Goal: Transaction & Acquisition: Download file/media

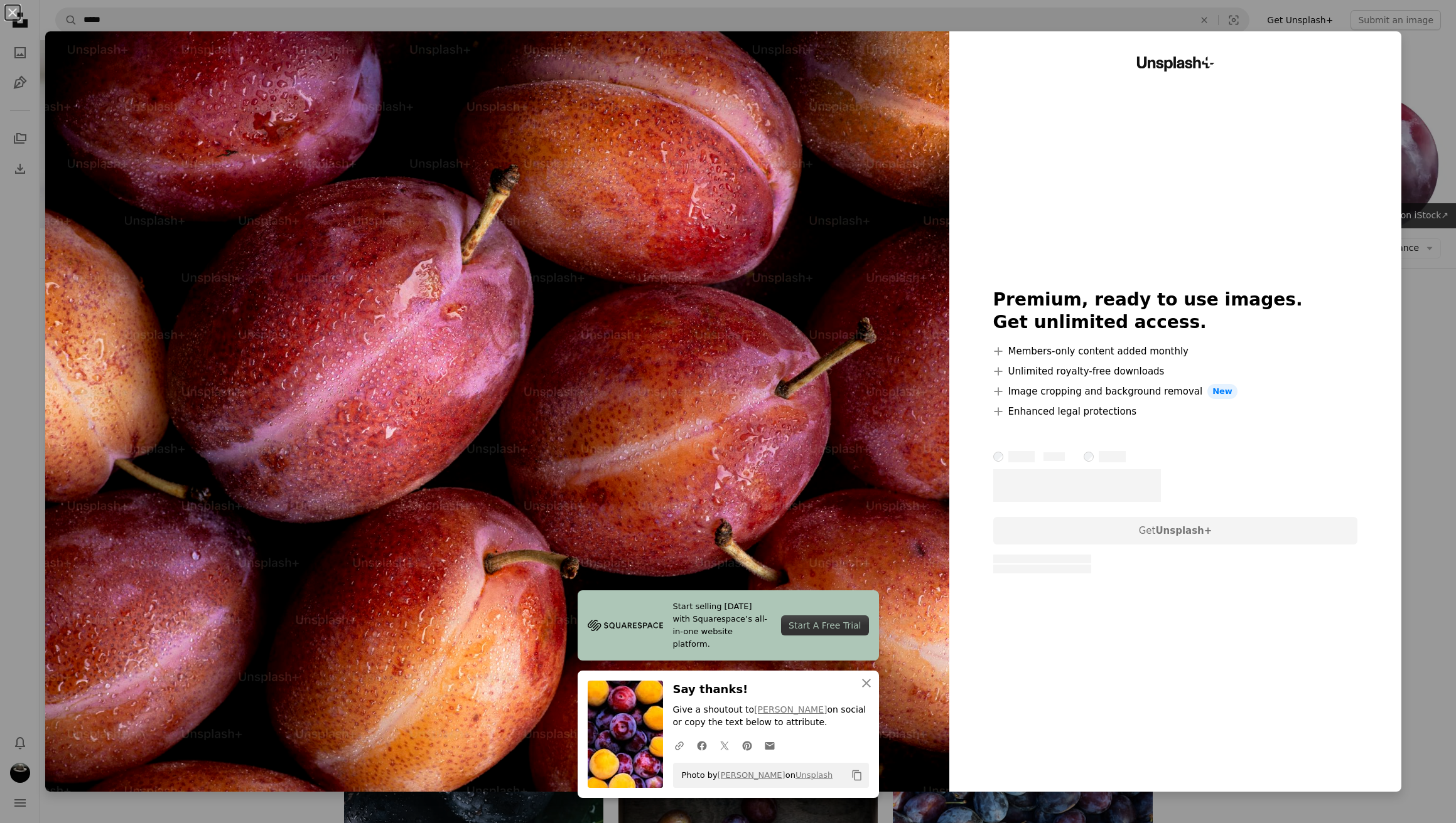
scroll to position [1428, 0]
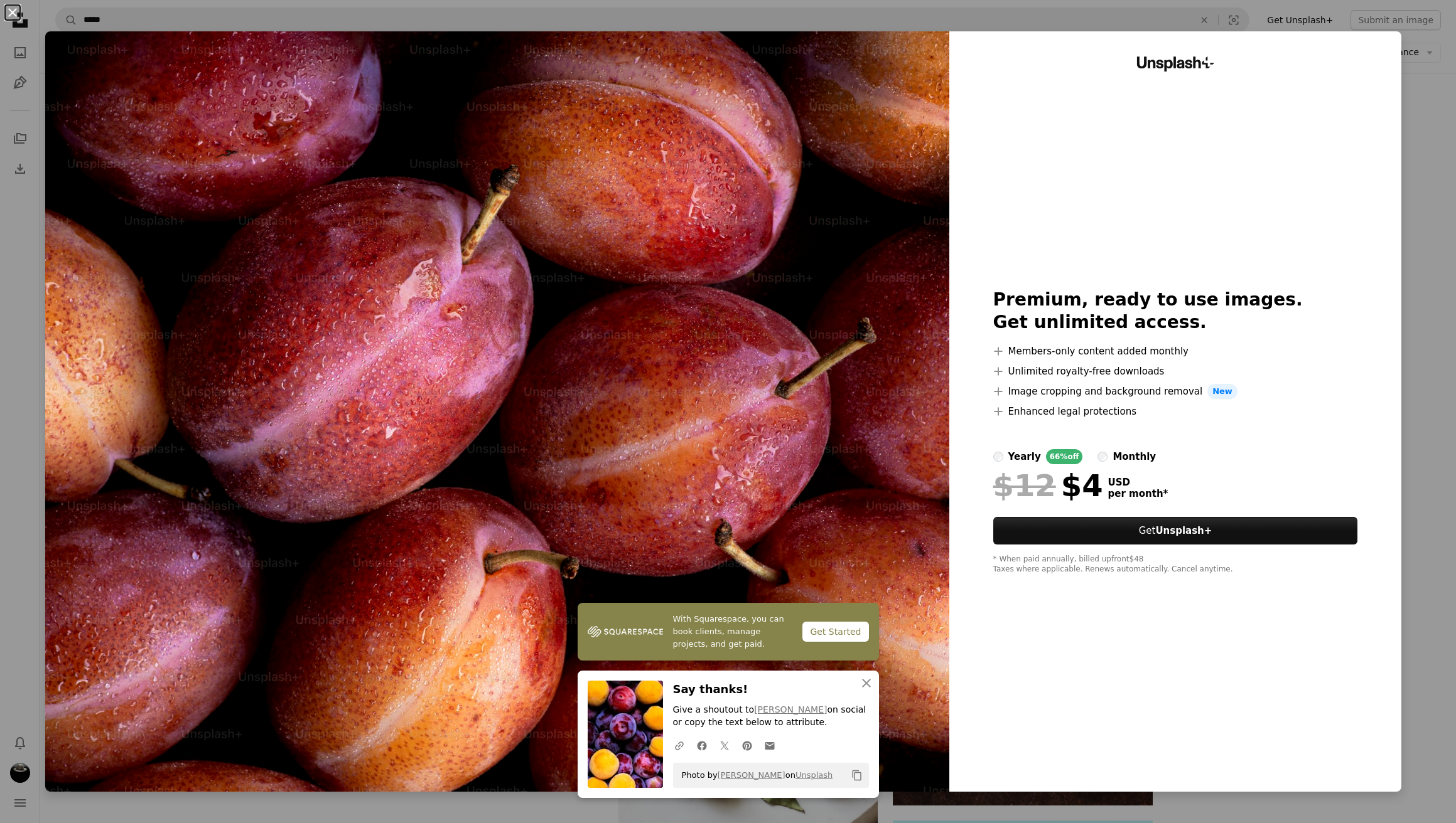
click at [5, 15] on button "An X shape" at bounding box center [13, 13] width 15 height 15
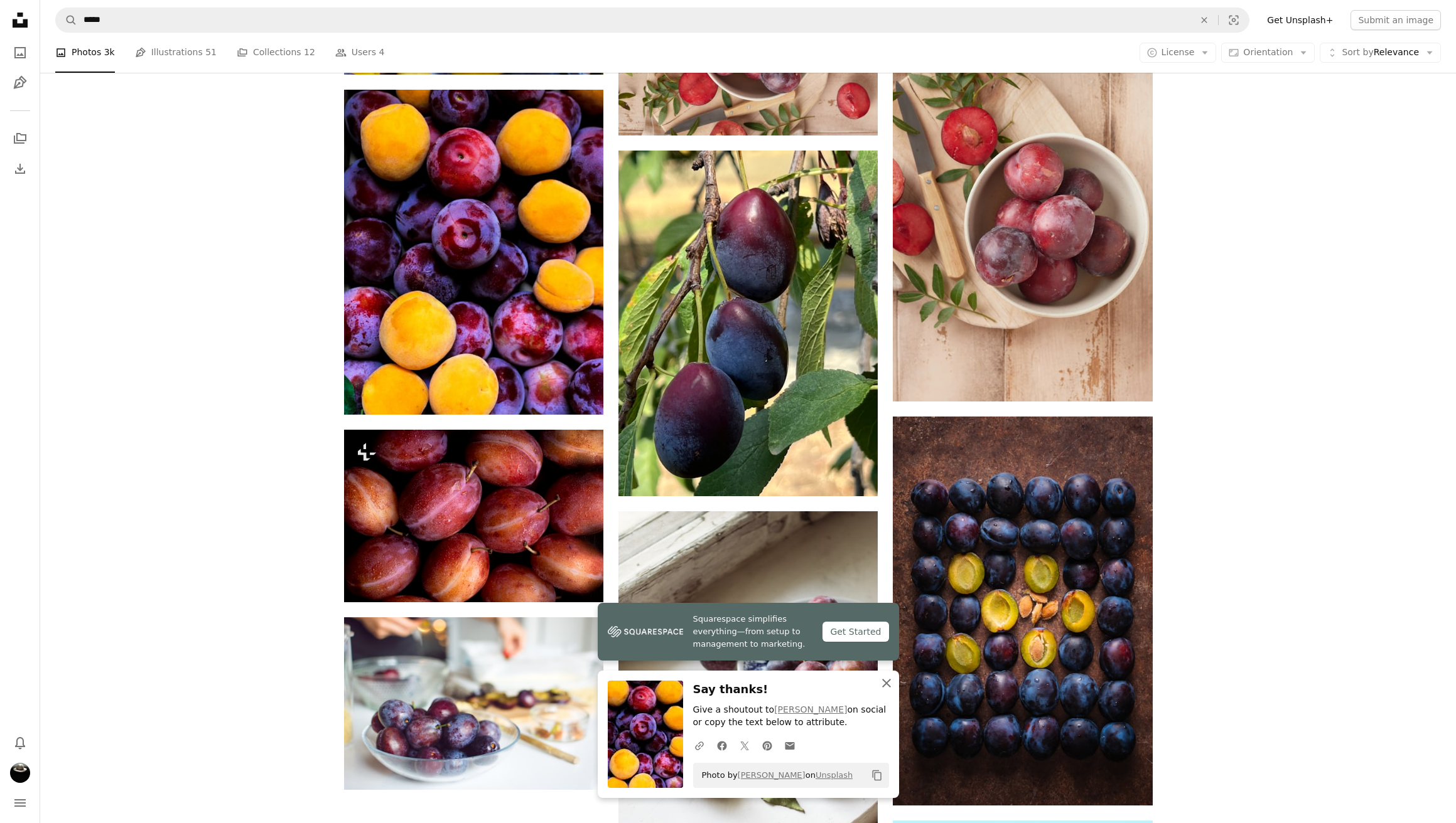
click at [889, 682] on icon "button" at bounding box center [886, 682] width 8 height 8
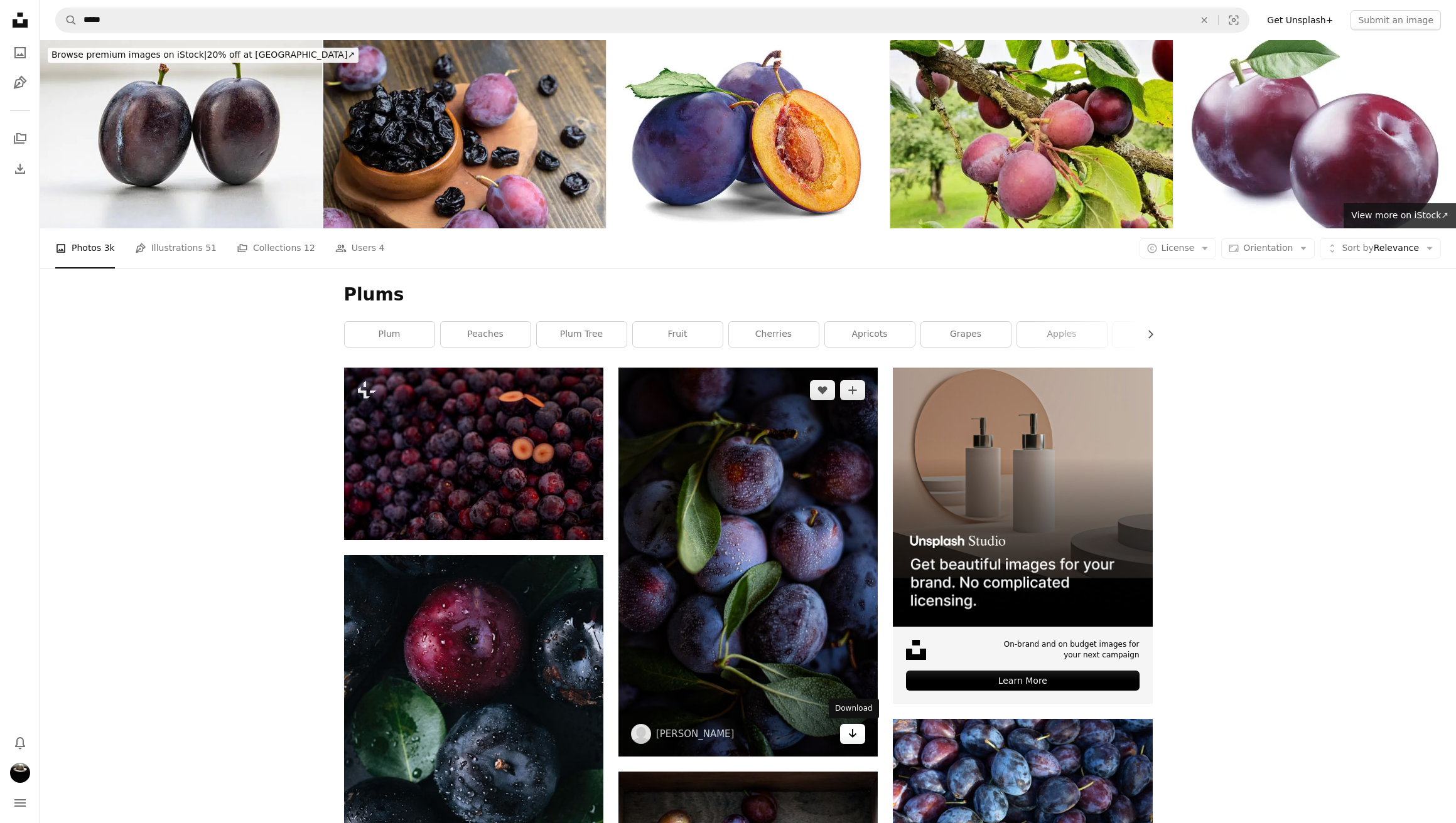
click at [854, 737] on icon "Arrow pointing down" at bounding box center [852, 733] width 10 height 15
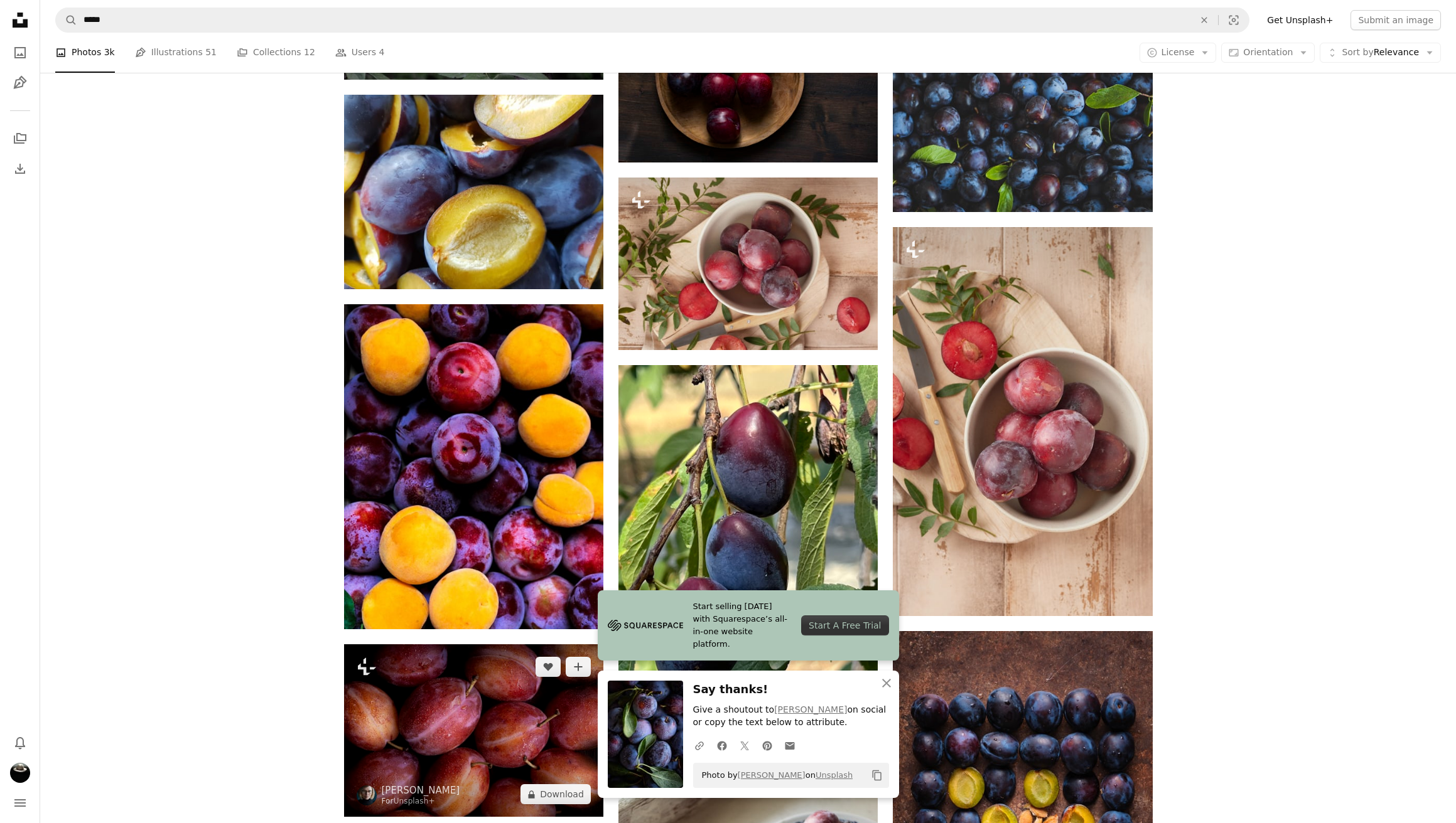
scroll to position [1398, 0]
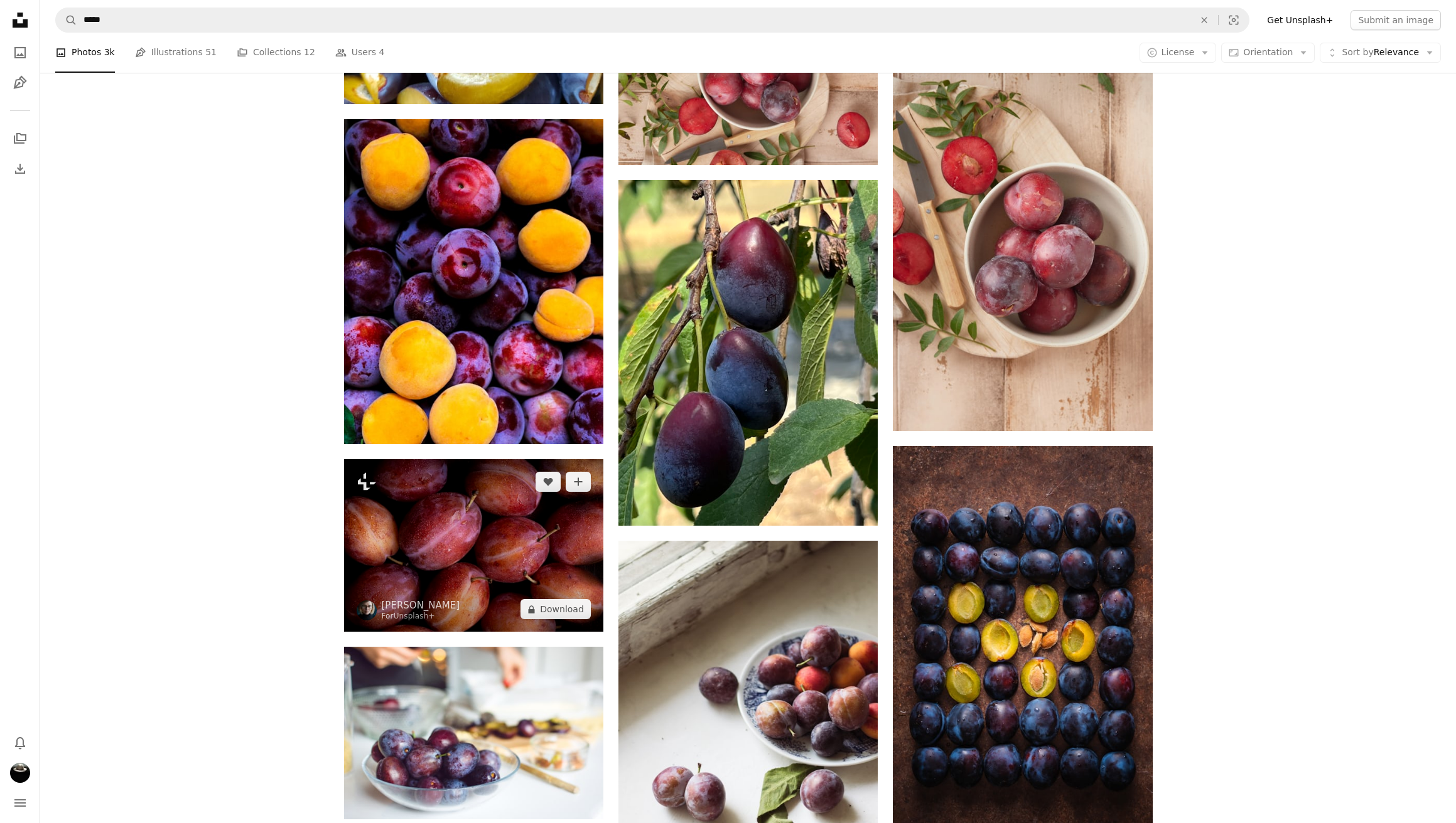
click at [485, 561] on img at bounding box center [473, 546] width 260 height 173
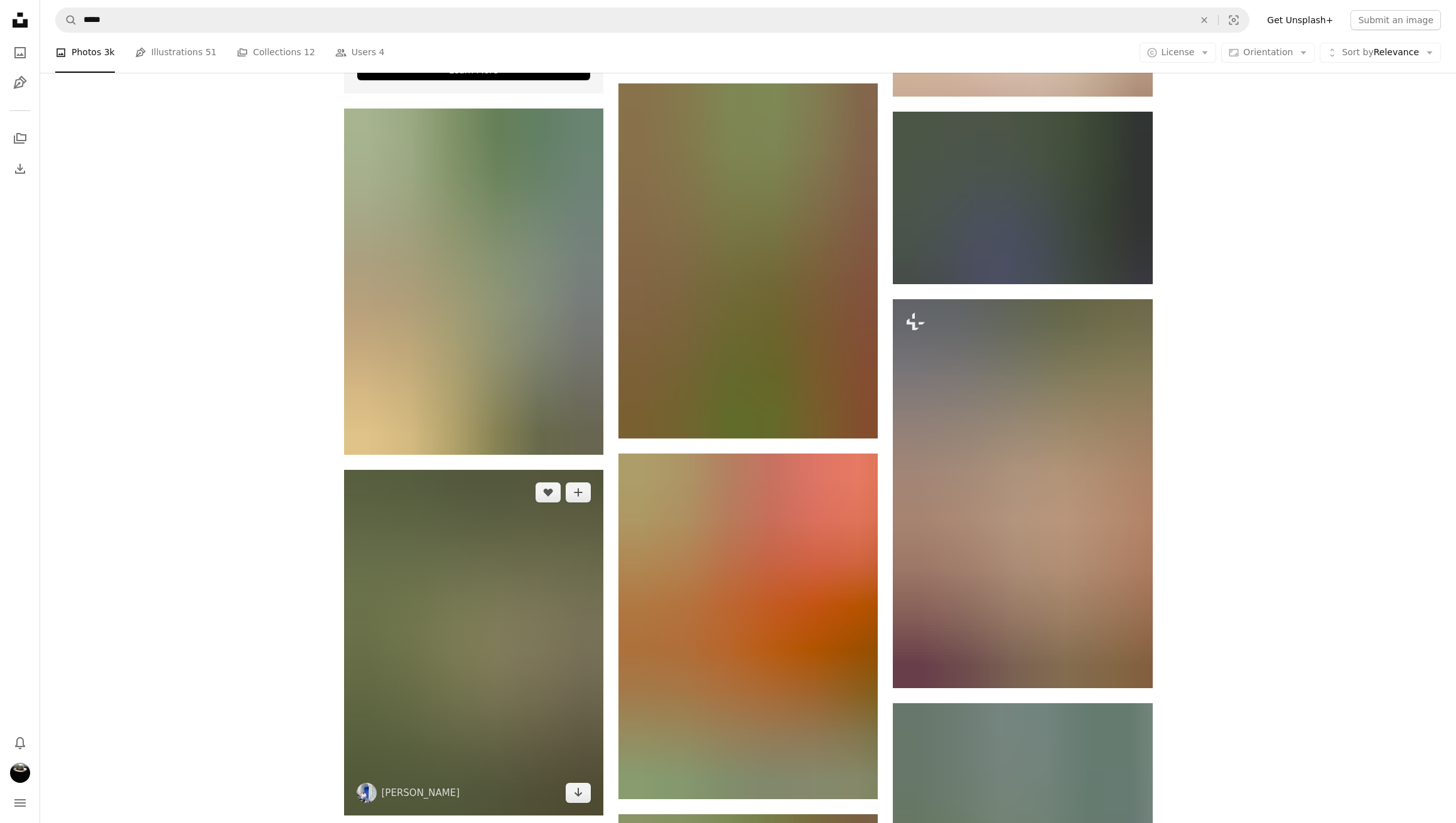
scroll to position [2834, 0]
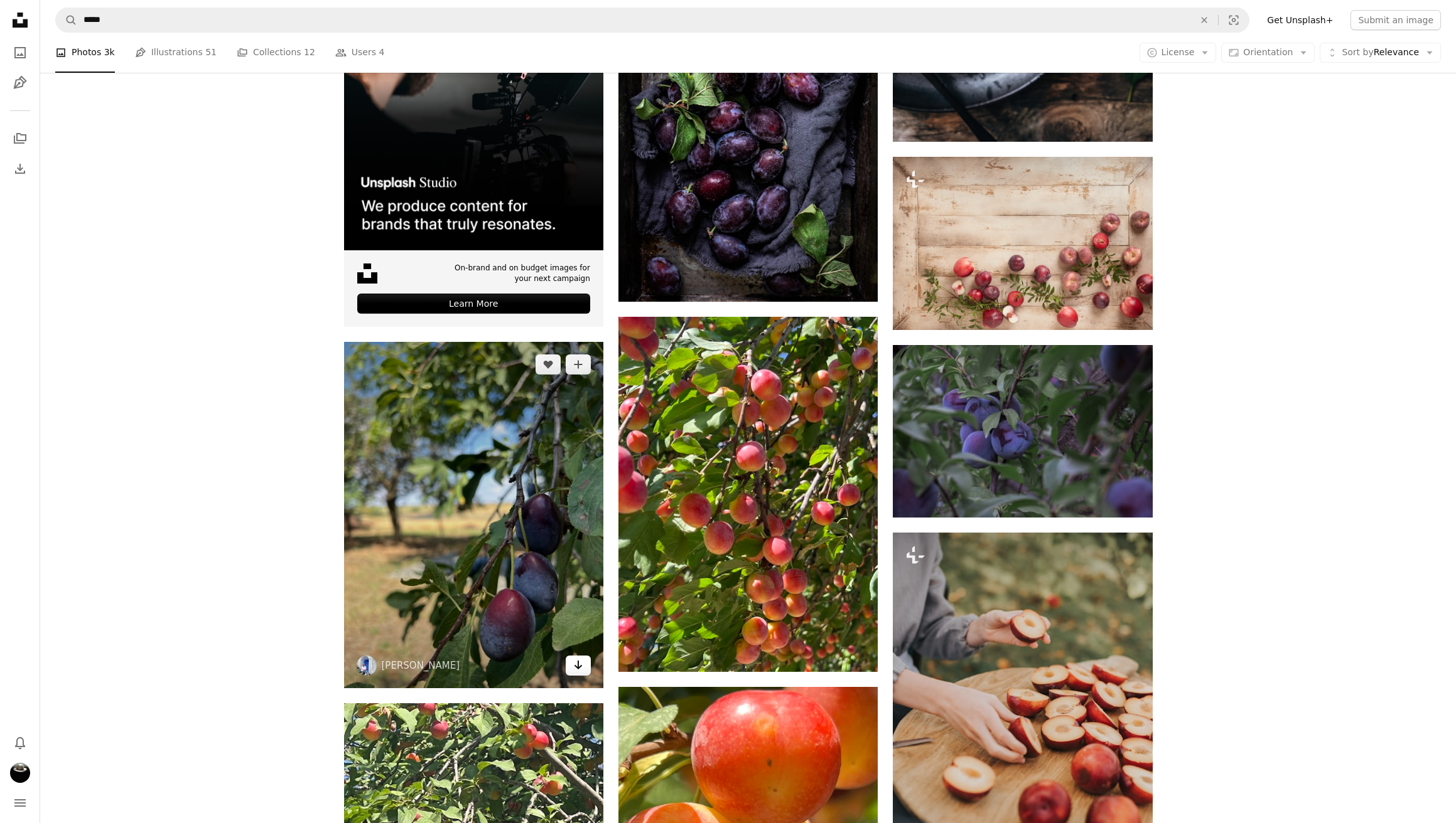
click at [579, 666] on icon "Download" at bounding box center [579, 665] width 8 height 8
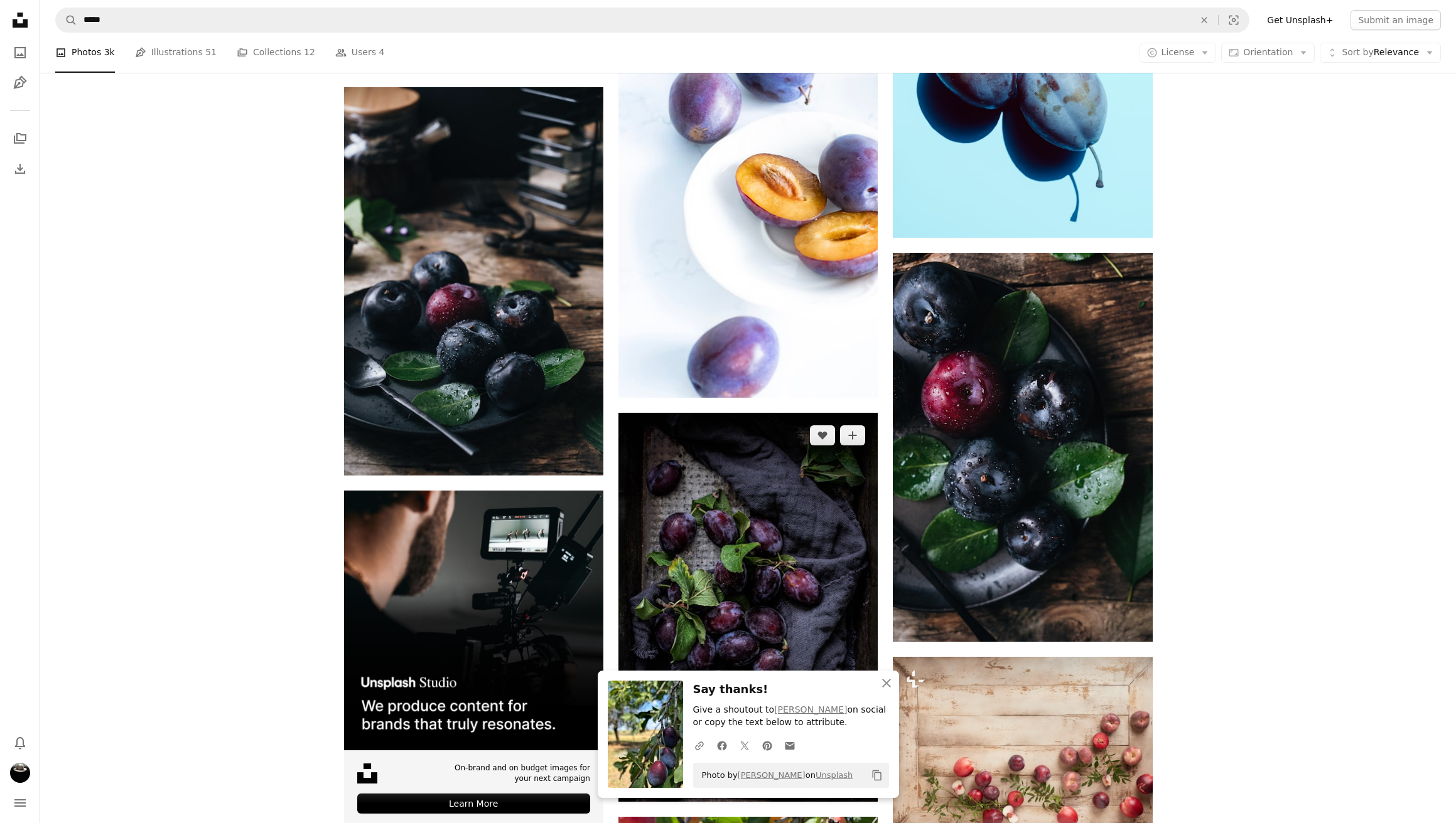
scroll to position [2445, 0]
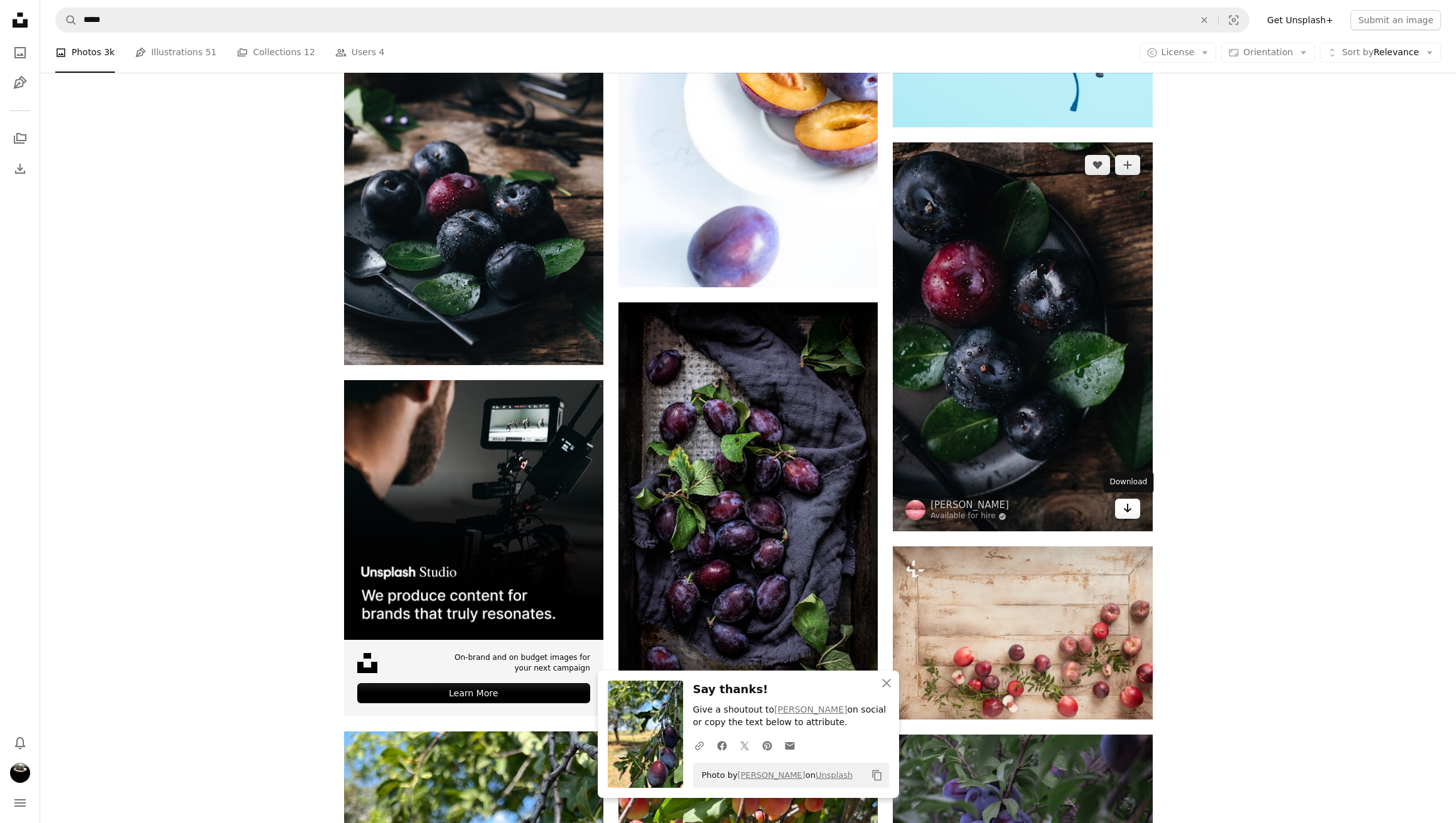
click at [1122, 504] on icon "Arrow pointing down" at bounding box center [1127, 509] width 10 height 15
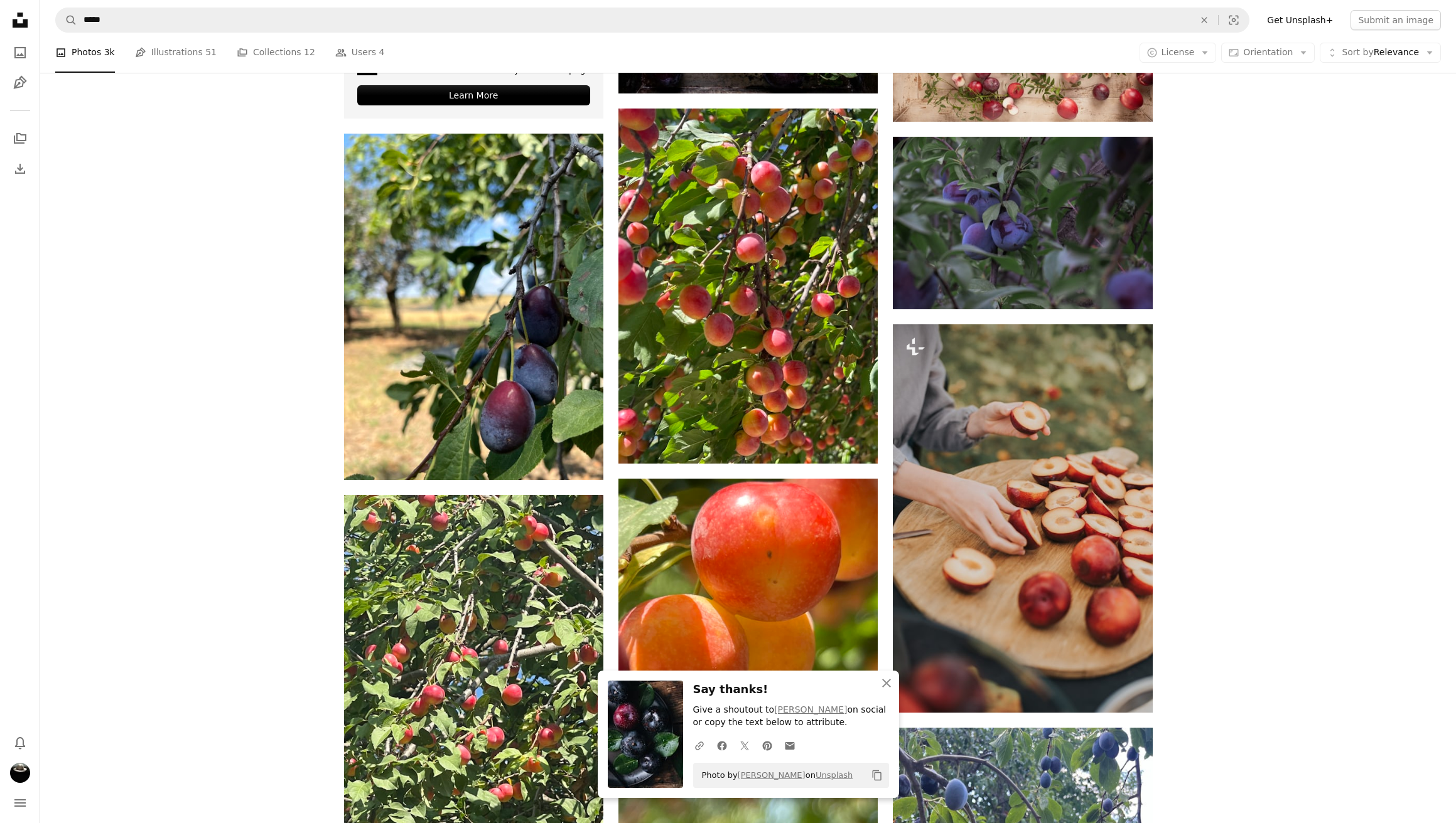
scroll to position [3182, 0]
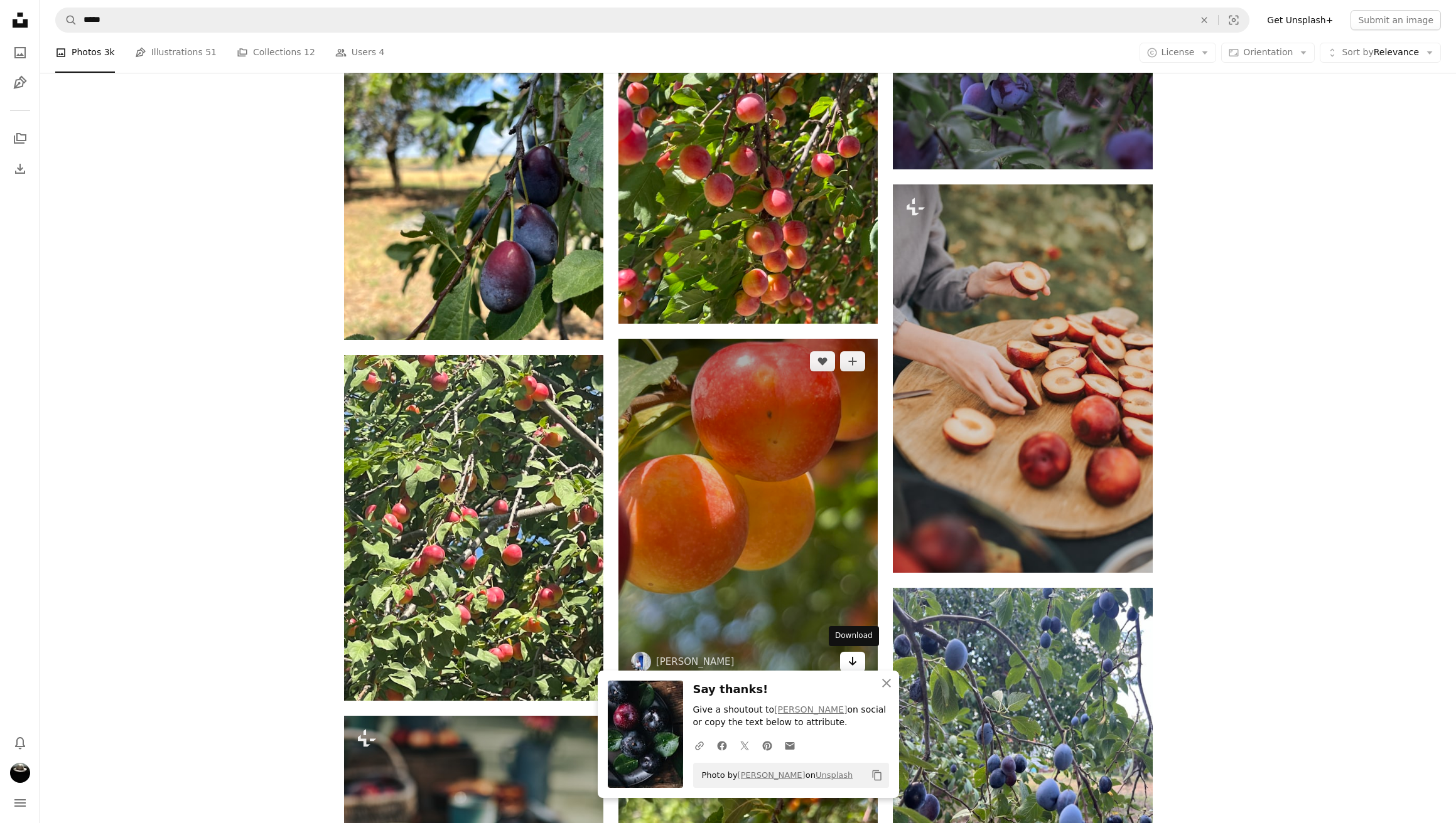
click at [857, 660] on icon "Arrow pointing down" at bounding box center [852, 662] width 10 height 15
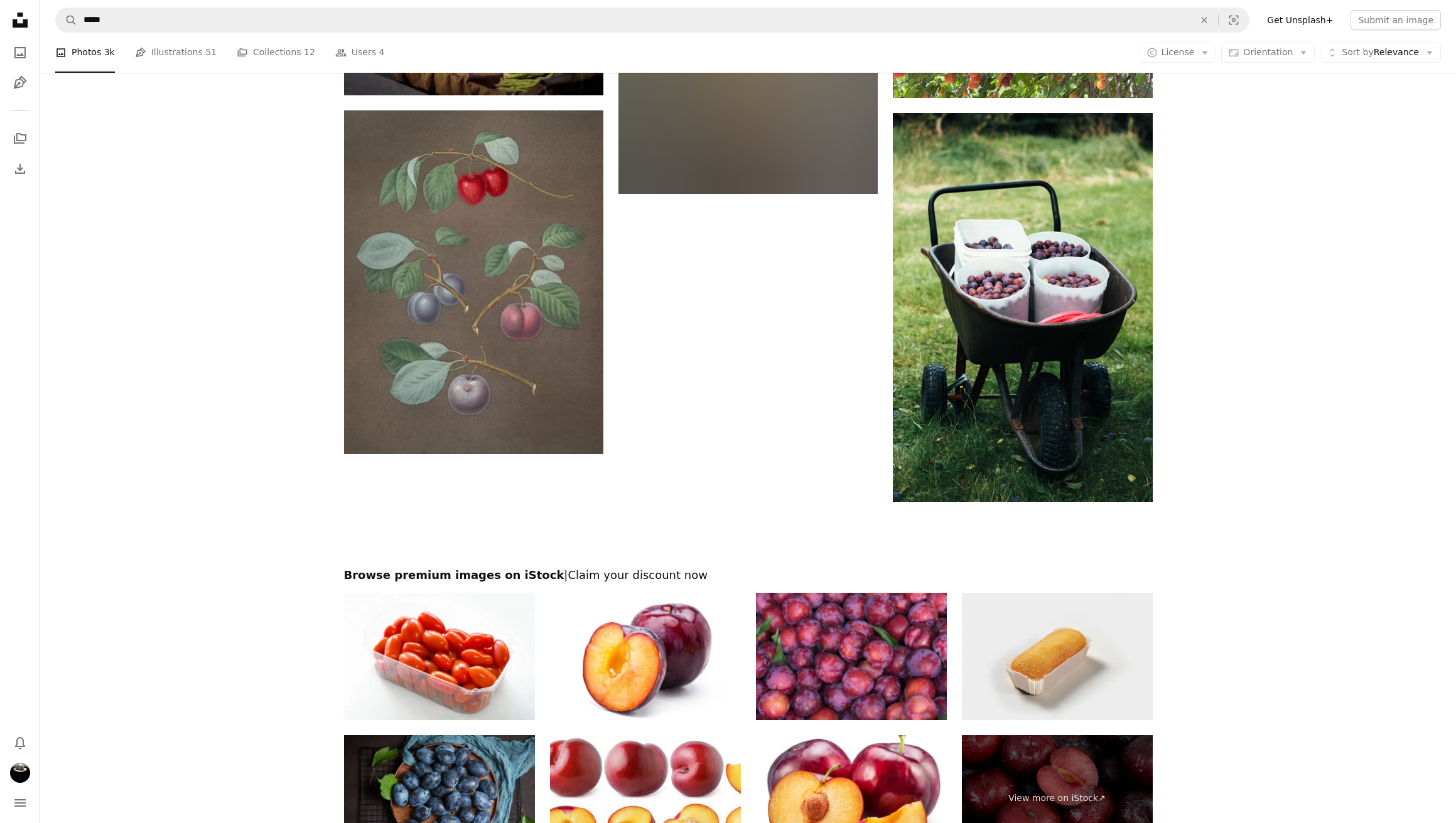
scroll to position [4651, 0]
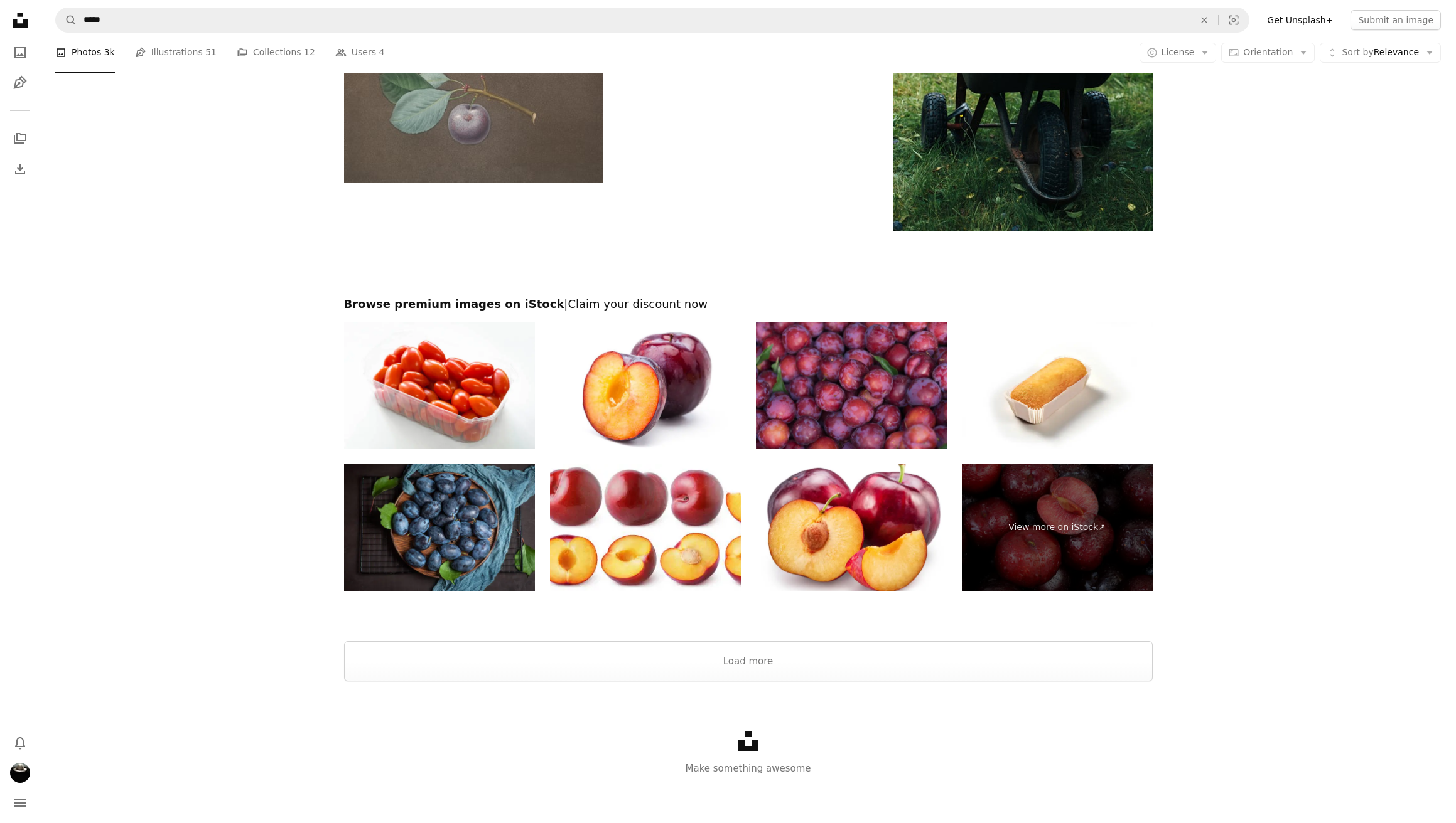
click at [851, 391] on img at bounding box center [851, 385] width 191 height 127
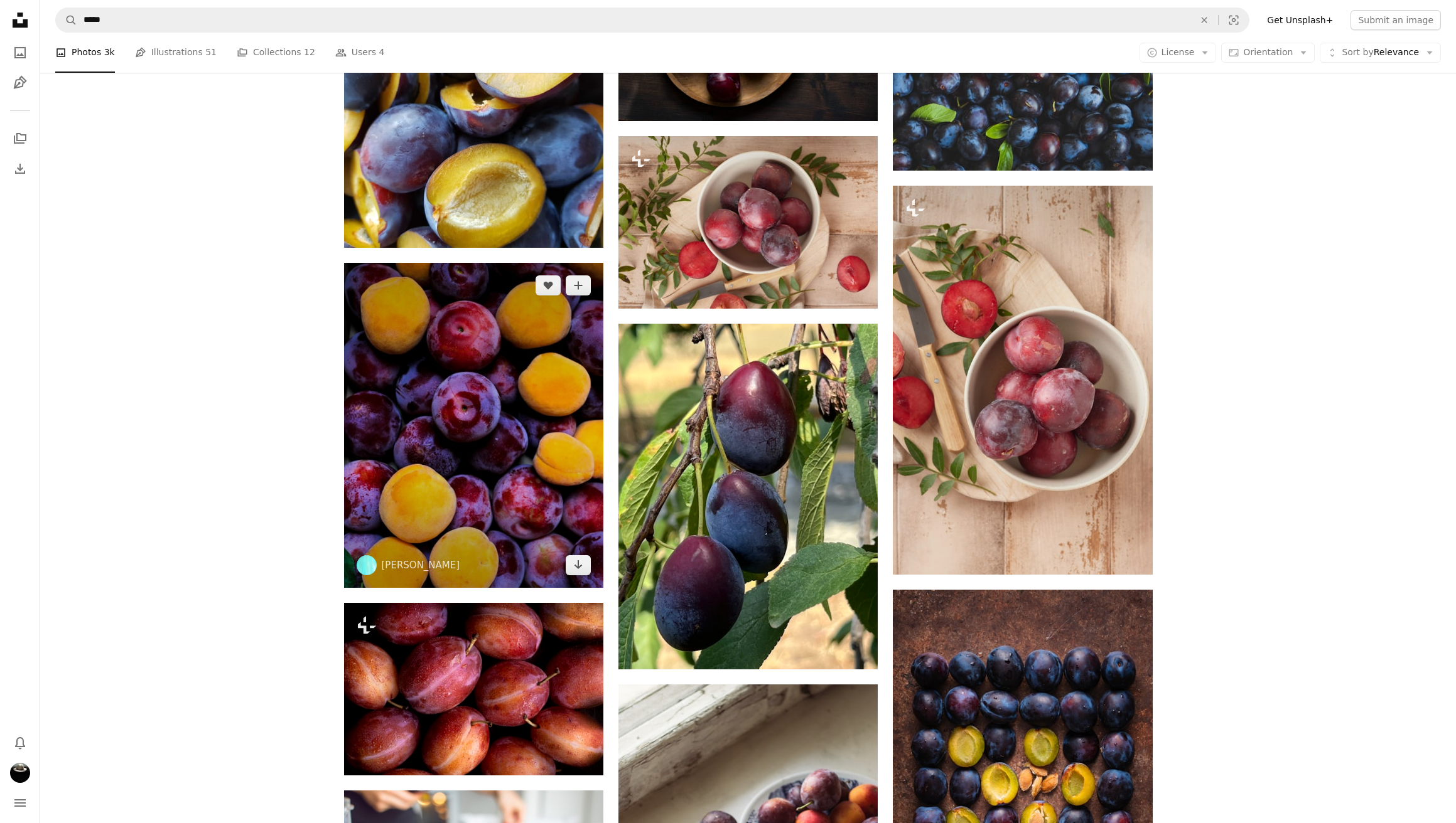
scroll to position [999, 0]
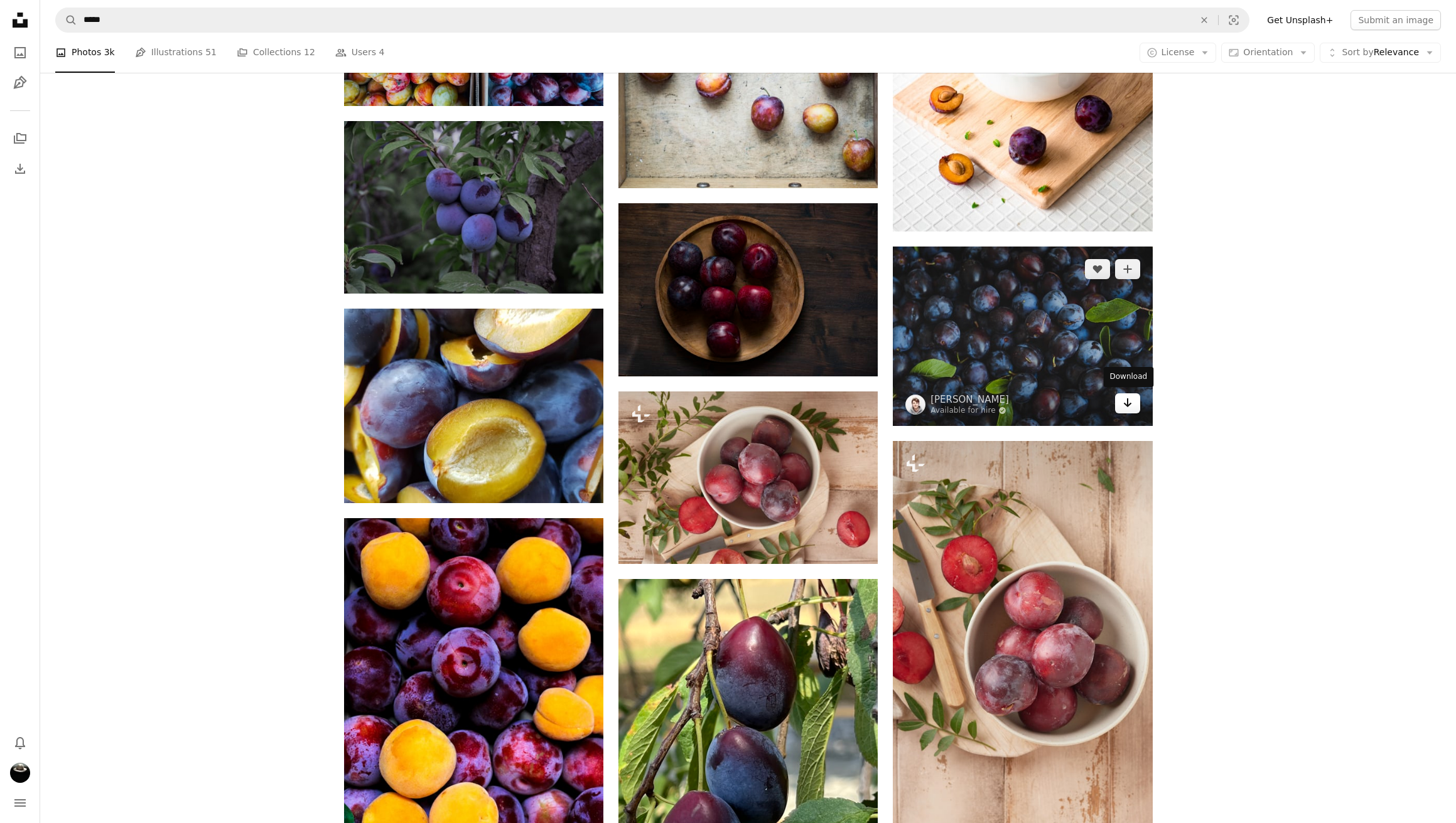
click at [1126, 400] on icon "Arrow pointing down" at bounding box center [1127, 403] width 10 height 15
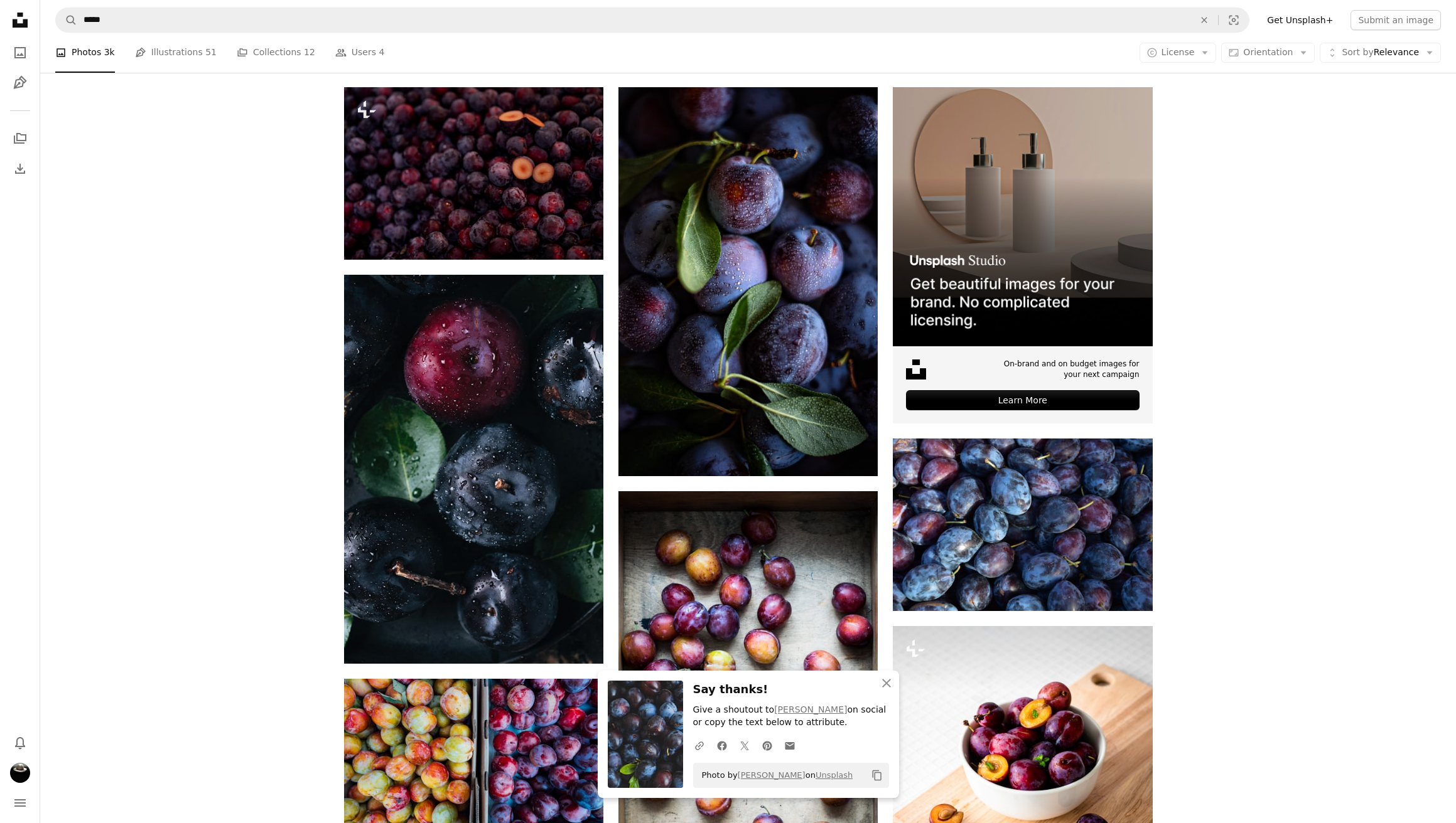
scroll to position [179, 0]
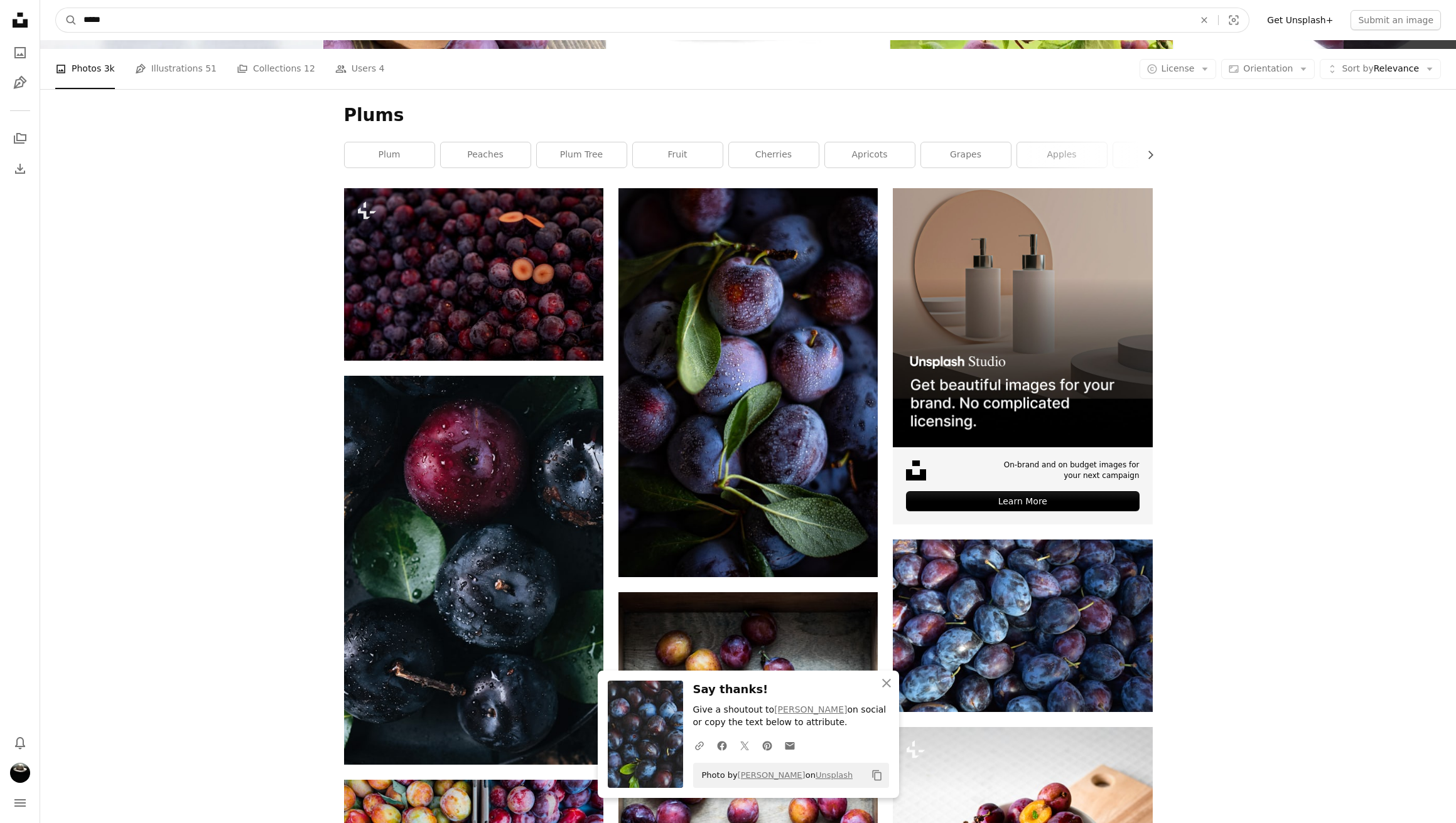
click at [101, 19] on input "*****" at bounding box center [633, 20] width 1113 height 24
type input "******"
click at [66, 20] on button "A magnifying glass" at bounding box center [66, 20] width 22 height 24
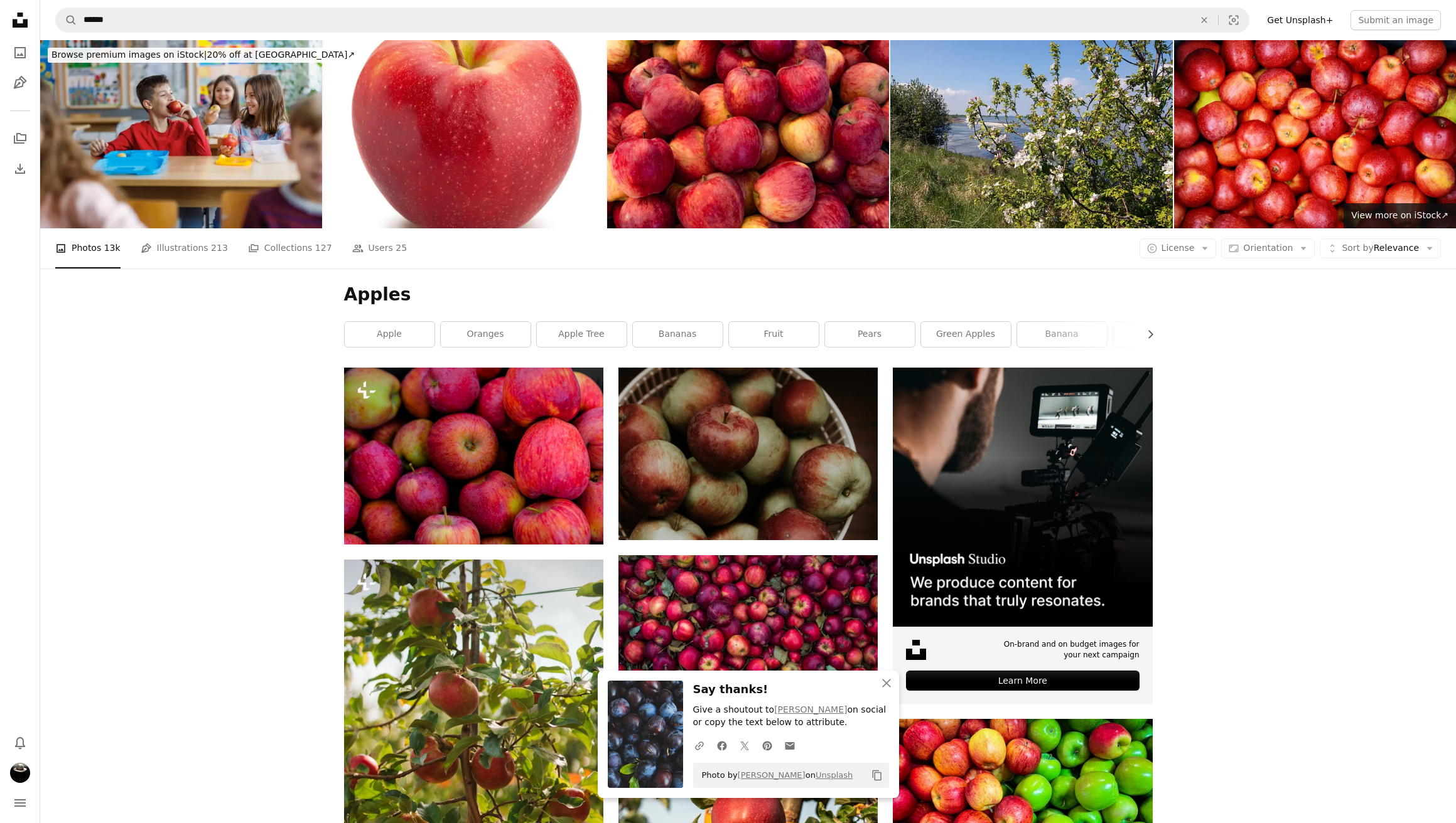
scroll to position [243, 0]
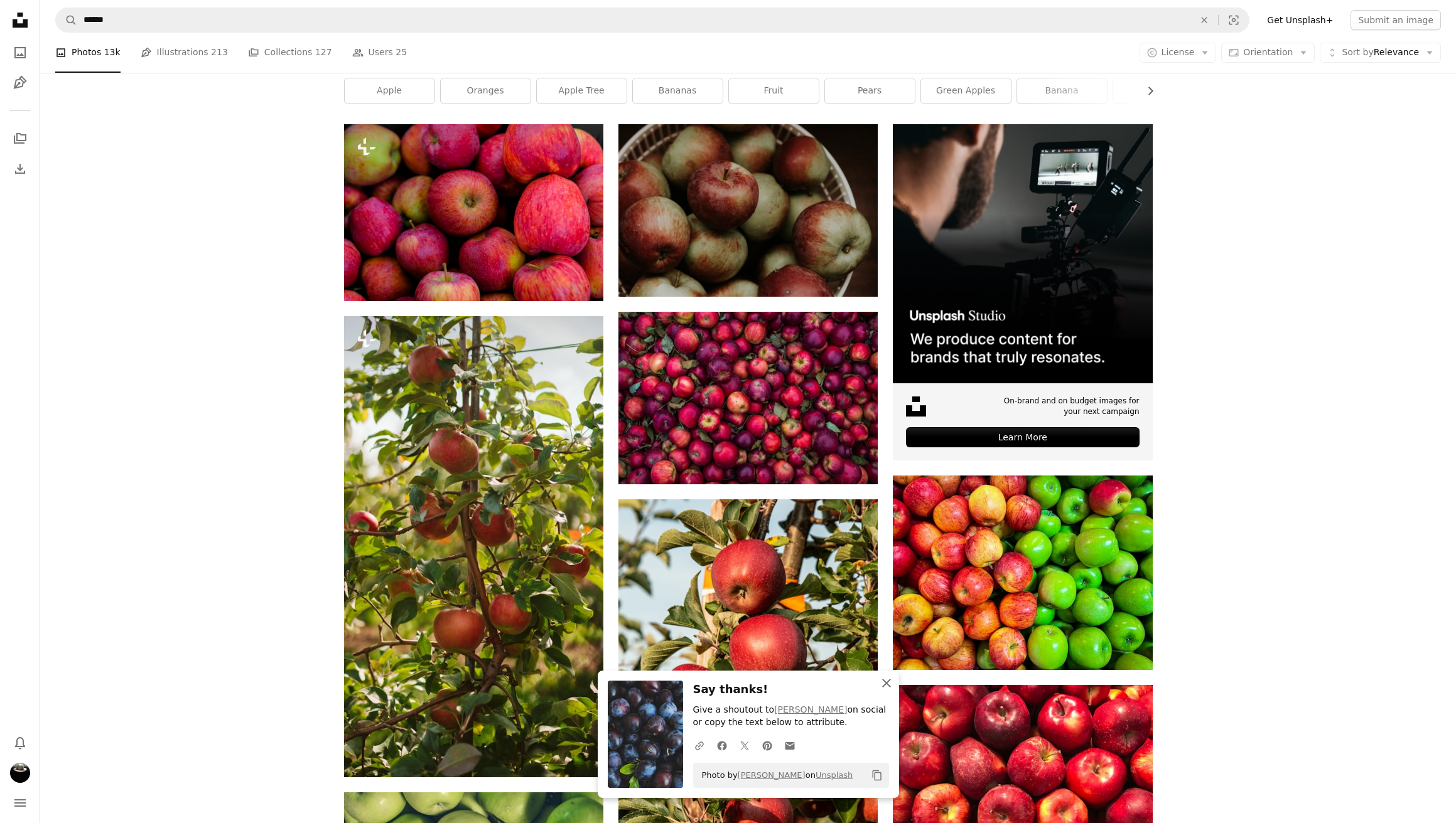
click at [887, 684] on icon "button" at bounding box center [886, 682] width 8 height 8
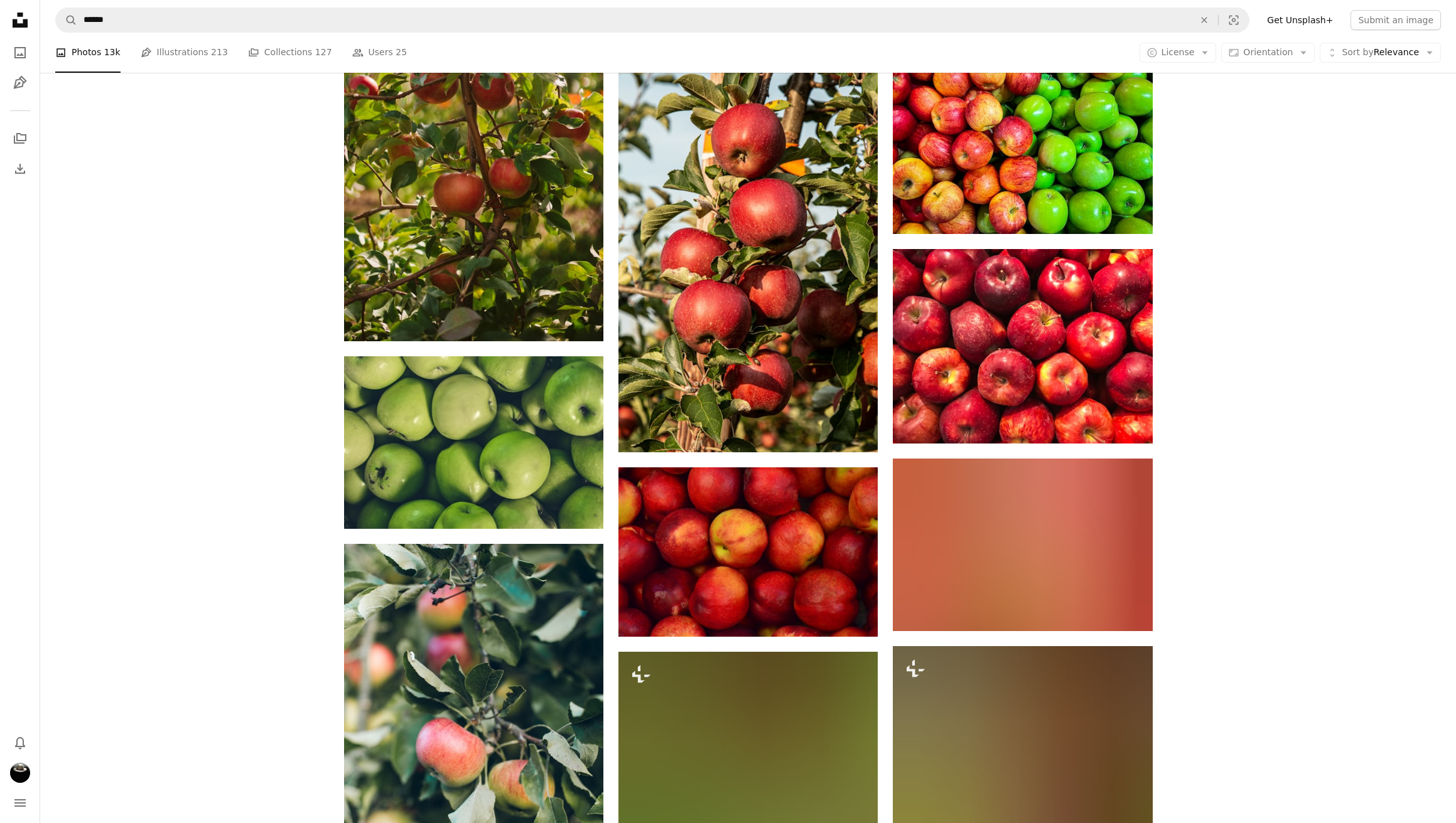
scroll to position [452, 0]
